Goal: Transaction & Acquisition: Book appointment/travel/reservation

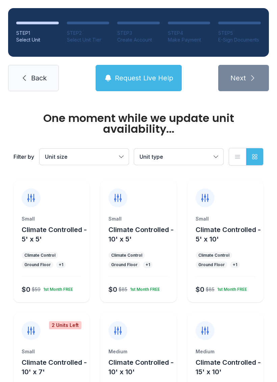
click at [63, 150] on button "Unit size" at bounding box center [83, 156] width 89 height 16
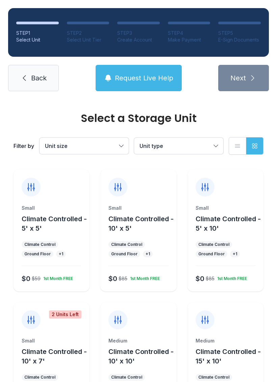
click at [38, 227] on span "Climate Controlled - 5' x 5'" at bounding box center [54, 224] width 65 height 18
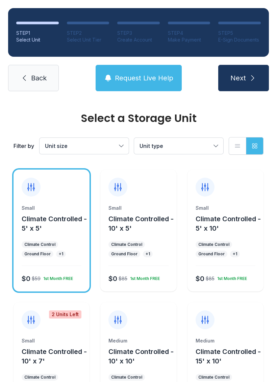
click at [237, 77] on span "Next" at bounding box center [238, 77] width 16 height 9
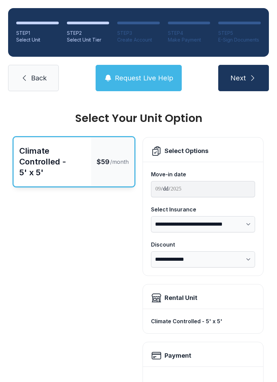
click at [240, 78] on span "Next" at bounding box center [238, 77] width 16 height 9
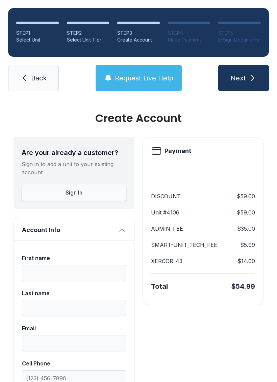
click at [37, 66] on link "Back" at bounding box center [33, 78] width 51 height 26
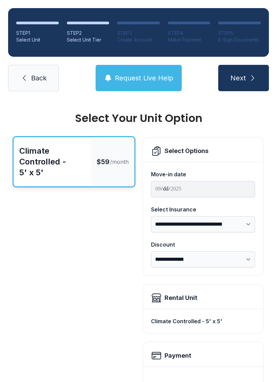
click at [32, 83] on link "Back" at bounding box center [33, 78] width 51 height 26
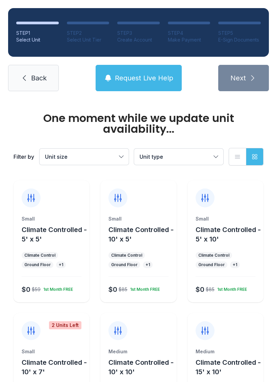
click at [33, 76] on span "Back" at bounding box center [39, 77] width 16 height 9
